Goal: Transaction & Acquisition: Purchase product/service

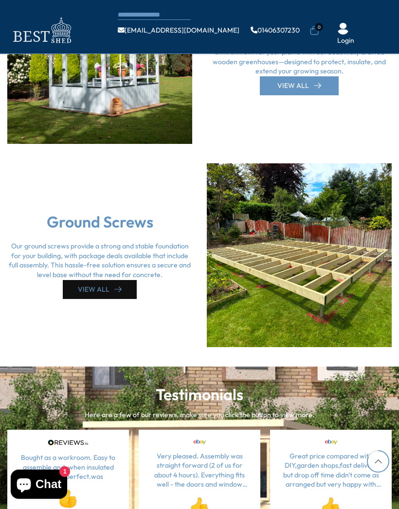
scroll to position [1927, 0]
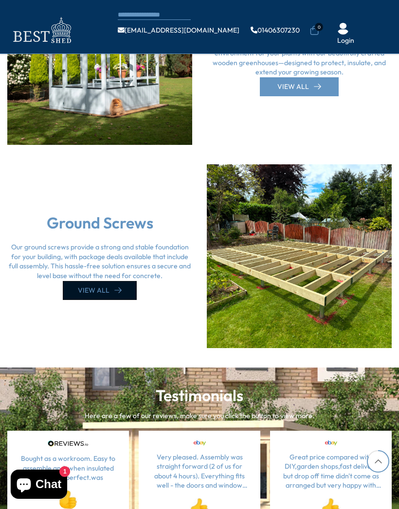
click at [117, 287] on icon at bounding box center [117, 290] width 7 height 7
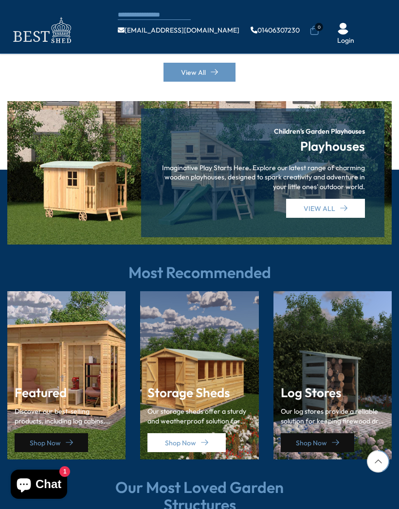
scroll to position [1010, 0]
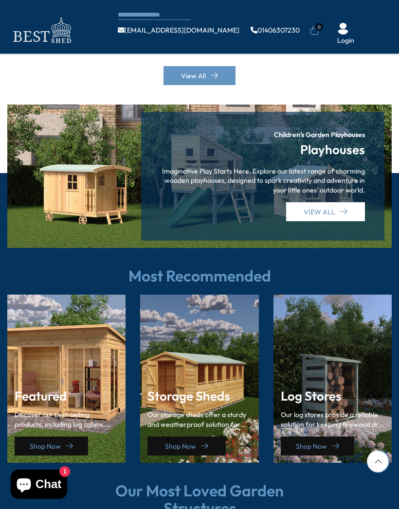
click at [205, 442] on icon at bounding box center [204, 445] width 7 height 7
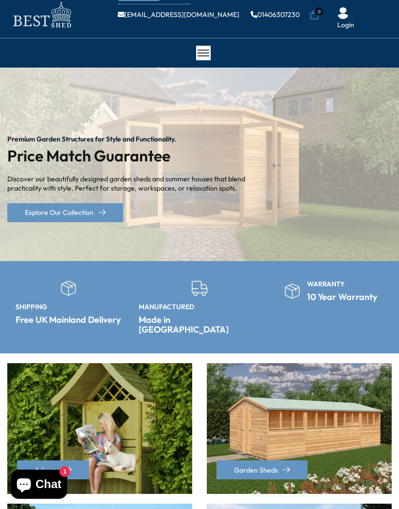
scroll to position [0, 0]
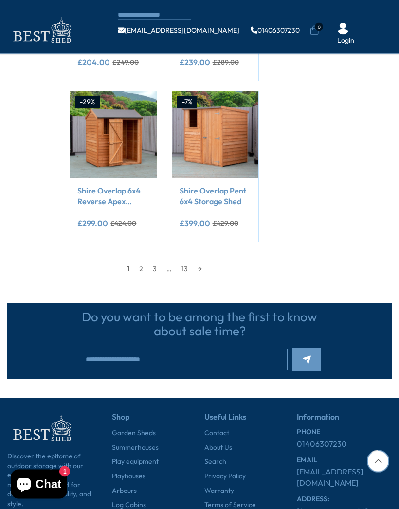
scroll to position [887, 0]
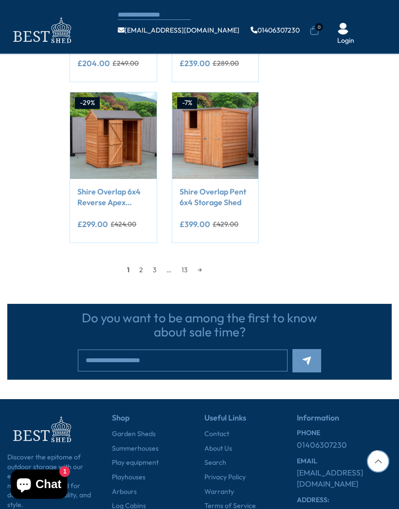
click at [205, 264] on link "→" at bounding box center [200, 270] width 14 height 15
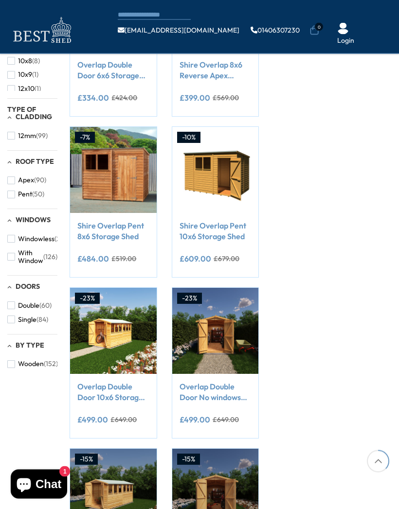
scroll to position [116, 0]
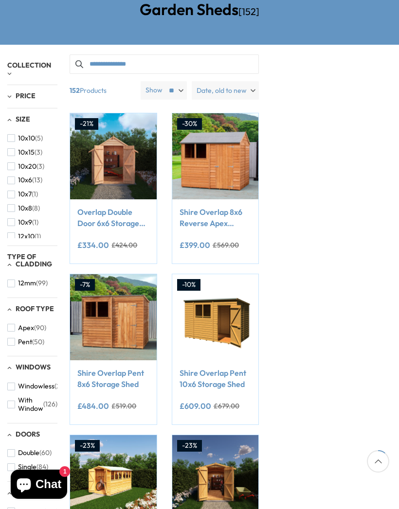
click at [17, 321] on button "Apex (90)" at bounding box center [26, 328] width 39 height 14
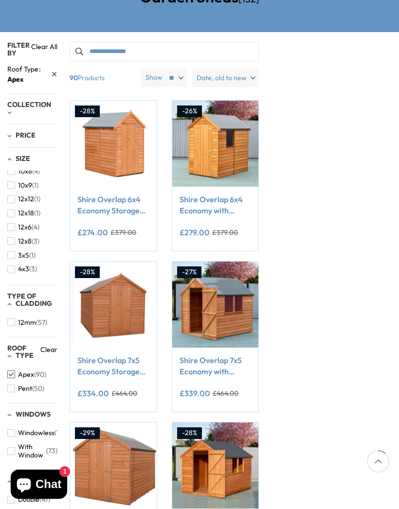
scroll to position [73, 0]
click at [33, 212] on span "12x18" at bounding box center [26, 216] width 16 height 8
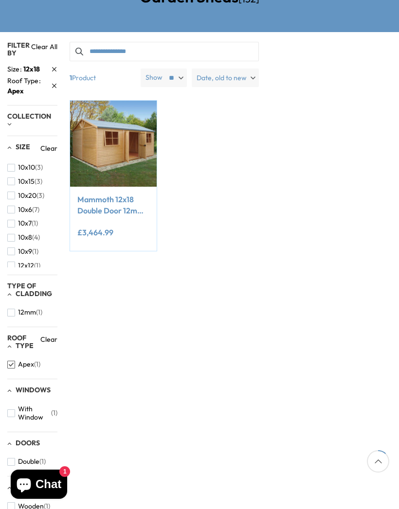
click at [109, 215] on link "Mammoth 12x18 Double Door 12mm Shiplap Garden Shed" at bounding box center [112, 205] width 71 height 22
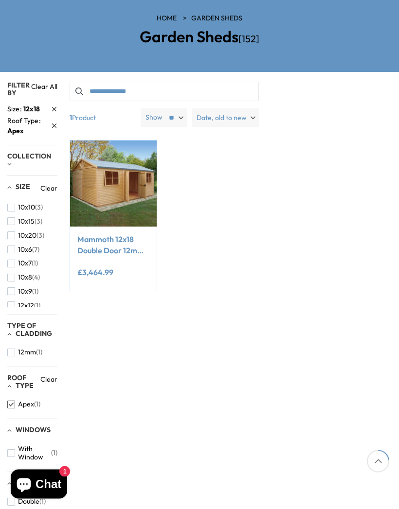
scroll to position [87, 0]
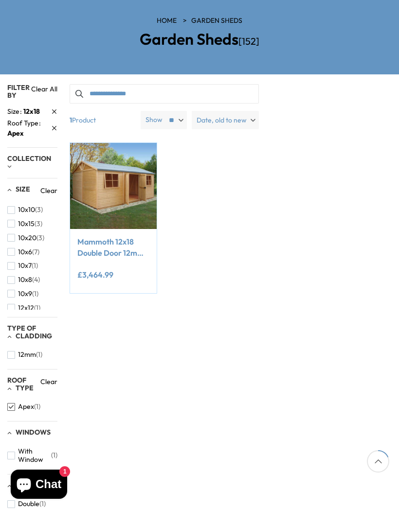
scroll to position [172, 0]
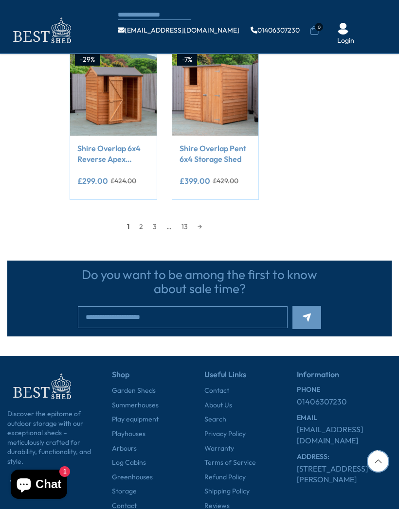
click at [200, 228] on link "→" at bounding box center [200, 226] width 14 height 15
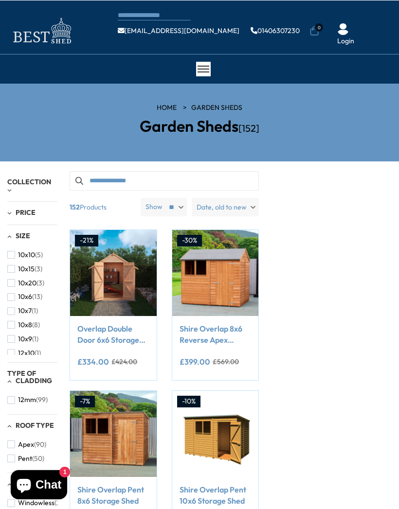
scroll to position [931, 0]
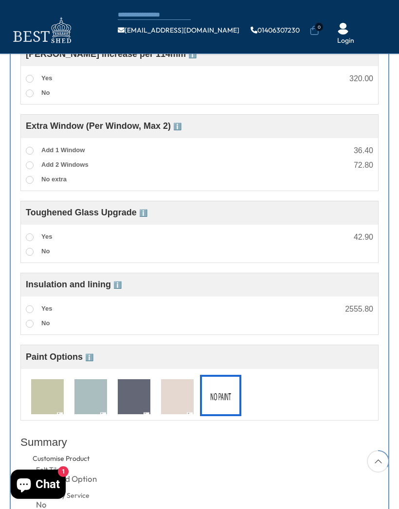
scroll to position [596, 0]
